Goal: Information Seeking & Learning: Learn about a topic

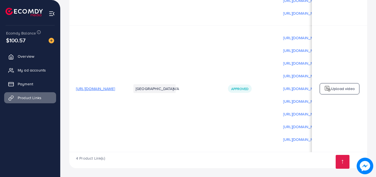
click at [100, 86] on span "[URL][DOMAIN_NAME]" at bounding box center [95, 89] width 39 height 6
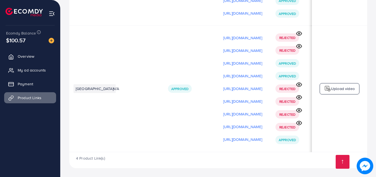
scroll to position [0, 140]
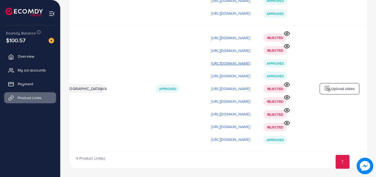
click at [224, 61] on p "[URL][DOMAIN_NAME]" at bounding box center [230, 63] width 39 height 7
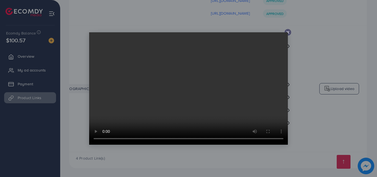
click at [179, 93] on video at bounding box center [188, 88] width 199 height 112
click at [289, 32] on line at bounding box center [288, 32] width 2 height 2
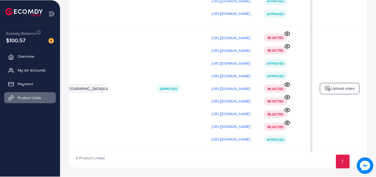
scroll to position [0, 138]
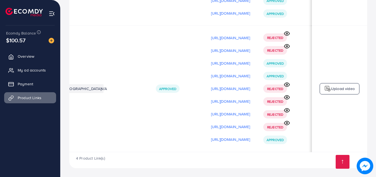
click at [211, 142] on div "[URL][DOMAIN_NAME]" at bounding box center [230, 139] width 39 height 8
click at [211, 138] on p "[URL][DOMAIN_NAME]" at bounding box center [230, 139] width 39 height 7
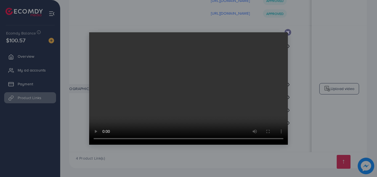
click at [182, 85] on video at bounding box center [188, 88] width 199 height 112
click at [289, 29] on div at bounding box center [288, 32] width 7 height 7
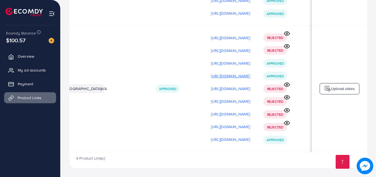
click at [236, 73] on p "[URL][DOMAIN_NAME]" at bounding box center [230, 76] width 39 height 7
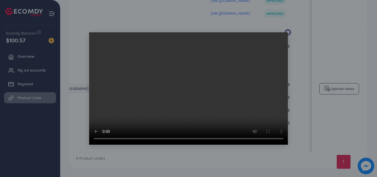
click at [289, 29] on div at bounding box center [288, 32] width 7 height 7
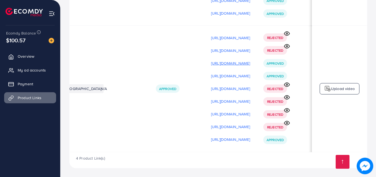
click at [224, 62] on p "[URL][DOMAIN_NAME]" at bounding box center [230, 63] width 39 height 7
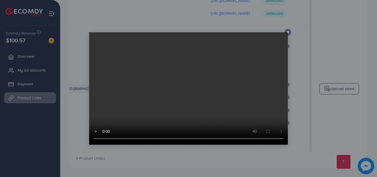
click at [289, 30] on icon at bounding box center [288, 32] width 4 height 4
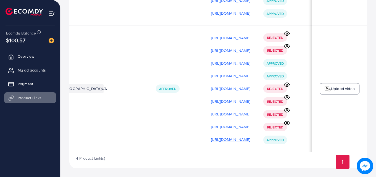
click at [242, 140] on p "[URL][DOMAIN_NAME]" at bounding box center [230, 139] width 39 height 7
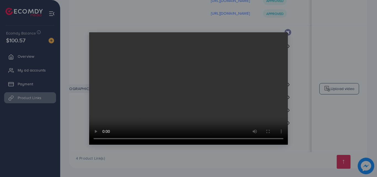
click at [289, 31] on icon at bounding box center [288, 32] width 4 height 4
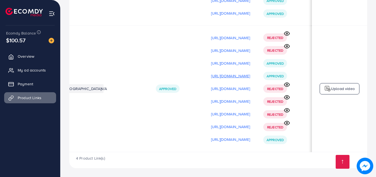
click at [233, 77] on p "[URL][DOMAIN_NAME]" at bounding box center [230, 76] width 39 height 7
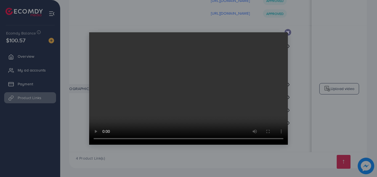
click at [289, 32] on icon at bounding box center [288, 32] width 4 height 4
